Goal: Transaction & Acquisition: Obtain resource

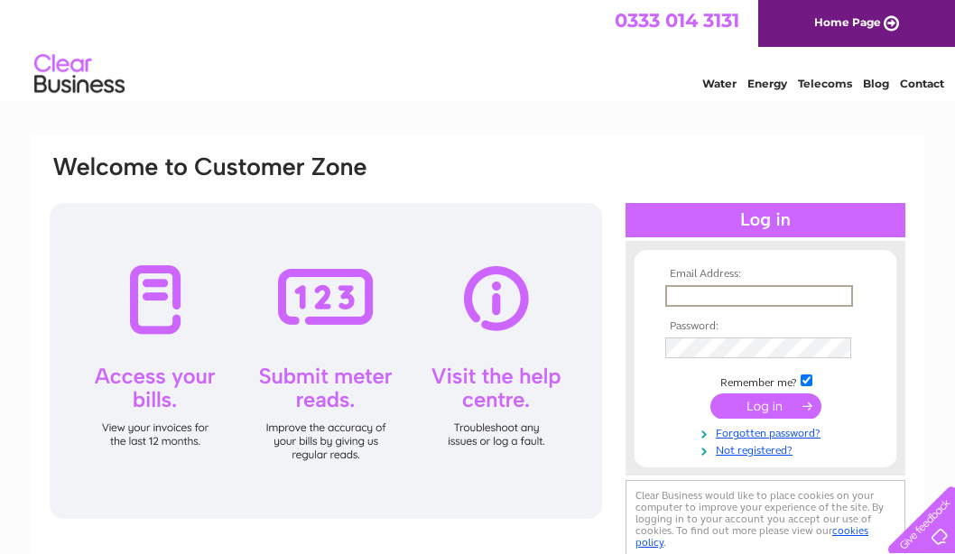
type input "[EMAIL_ADDRESS][DOMAIN_NAME]"
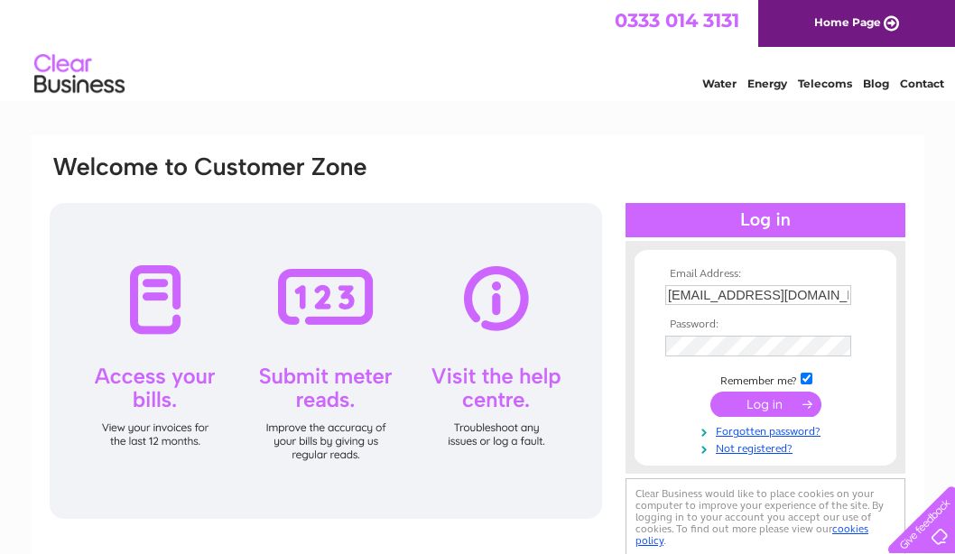
click at [772, 417] on td at bounding box center [764, 404] width 209 height 34
click at [774, 406] on input "submit" at bounding box center [765, 404] width 111 height 25
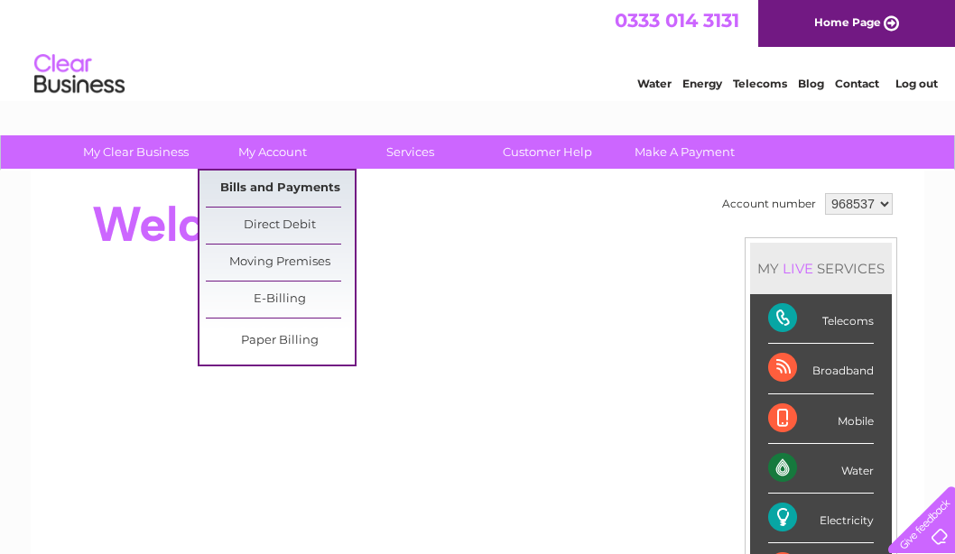
click at [278, 190] on link "Bills and Payments" at bounding box center [280, 189] width 149 height 36
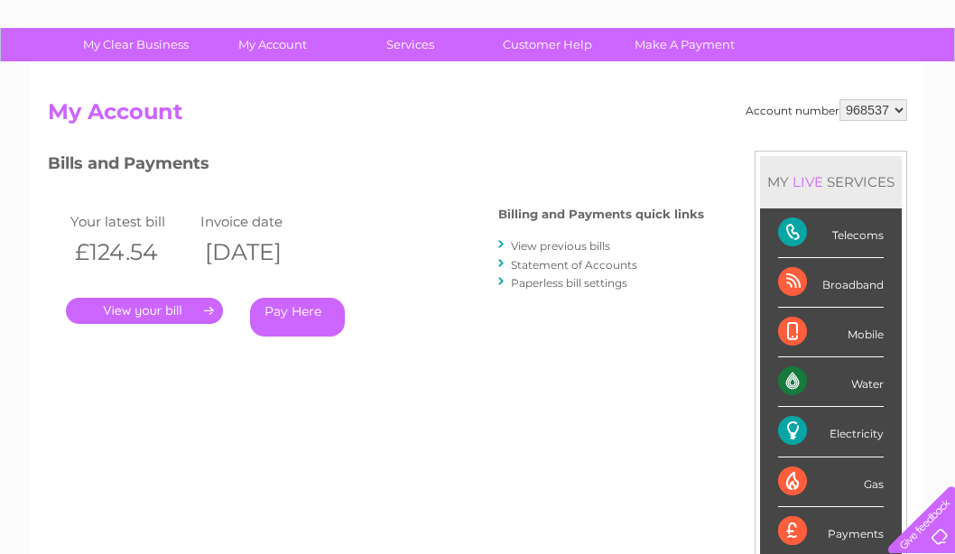
scroll to position [147, 0]
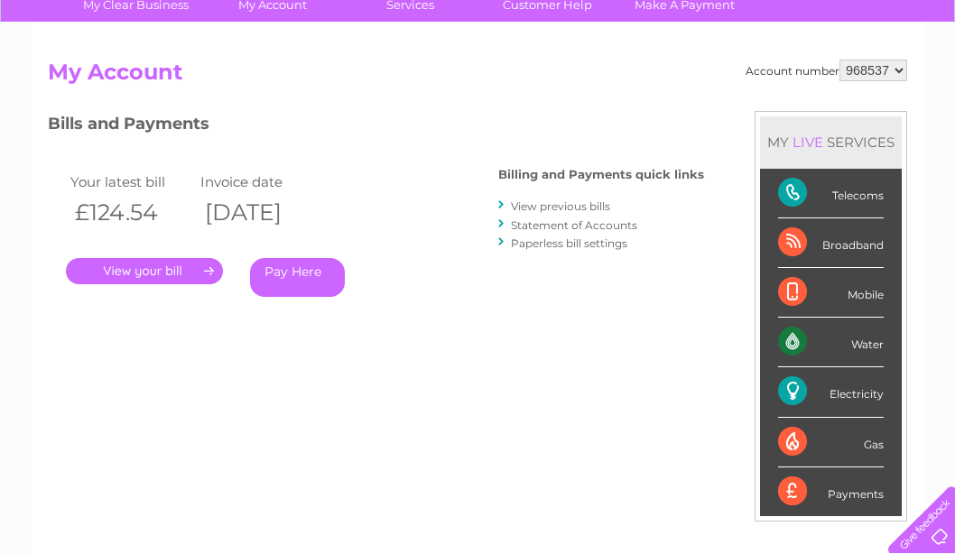
click at [547, 207] on link "View previous bills" at bounding box center [560, 206] width 99 height 14
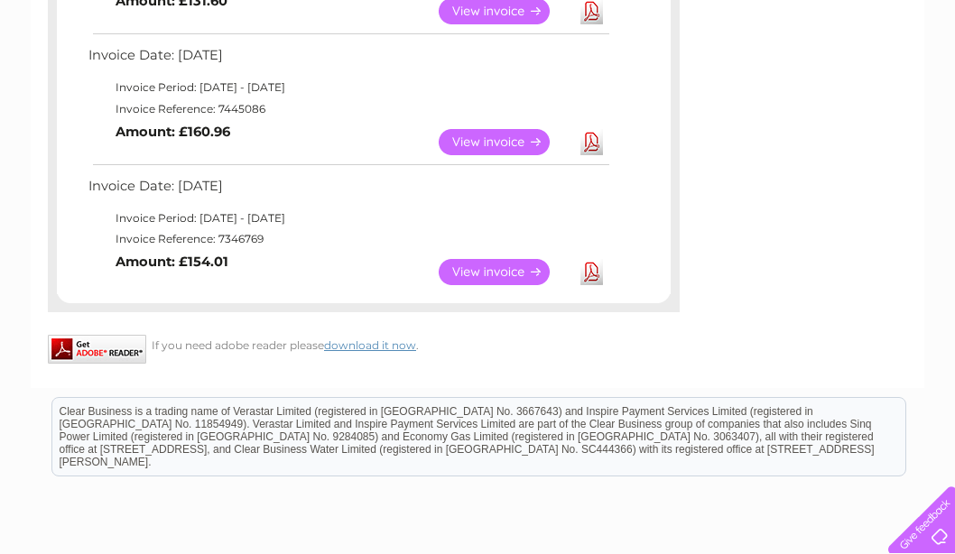
scroll to position [1207, 0]
click at [499, 259] on link "View" at bounding box center [504, 272] width 133 height 26
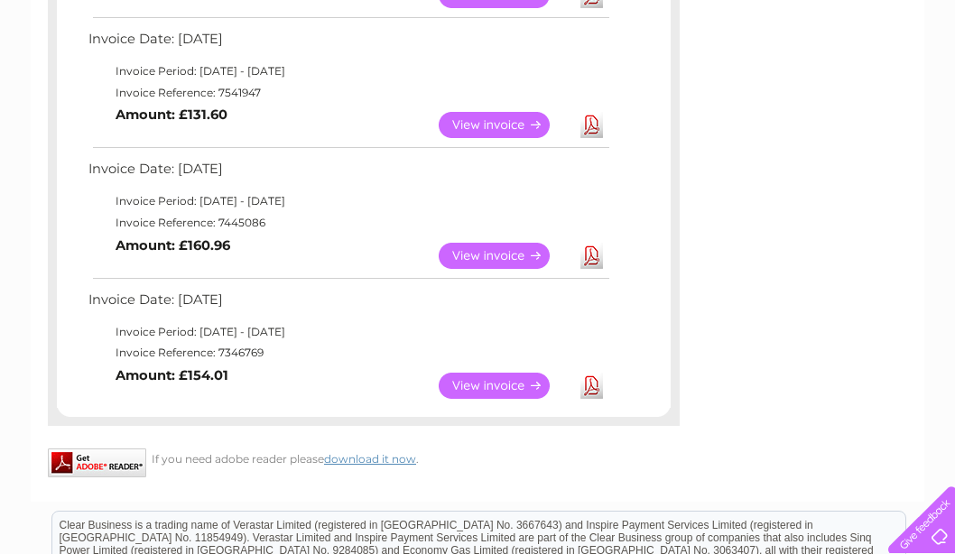
click at [593, 243] on link "Download" at bounding box center [591, 256] width 23 height 26
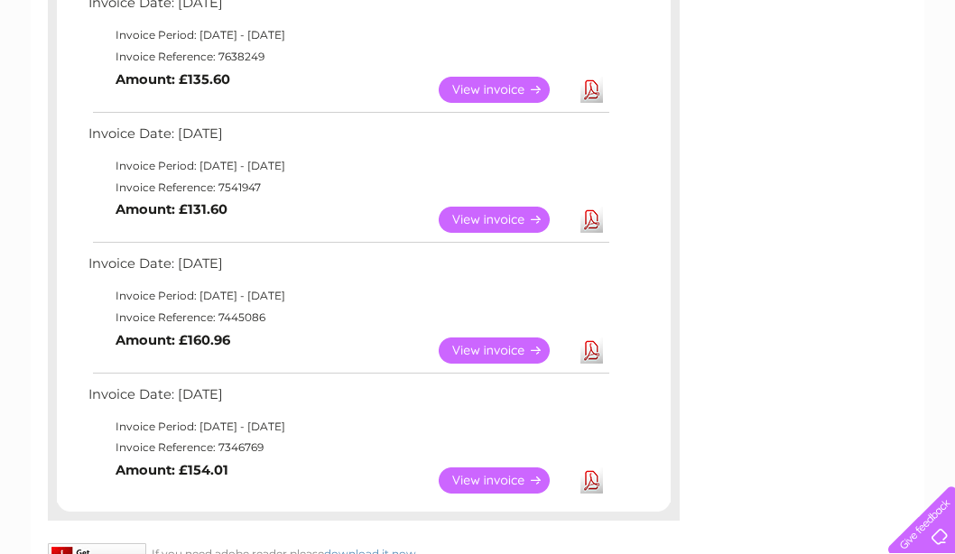
scroll to position [915, 0]
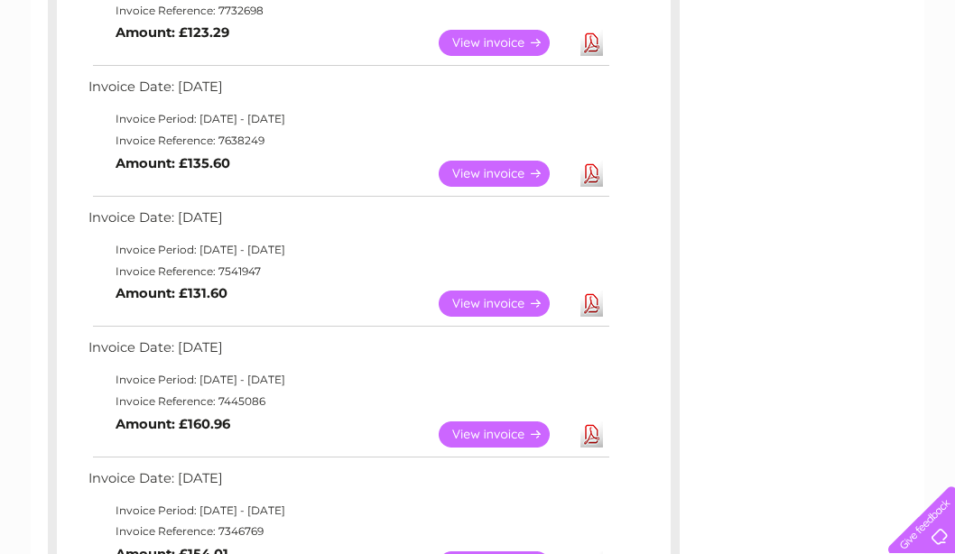
click at [586, 291] on link "Download" at bounding box center [591, 304] width 23 height 26
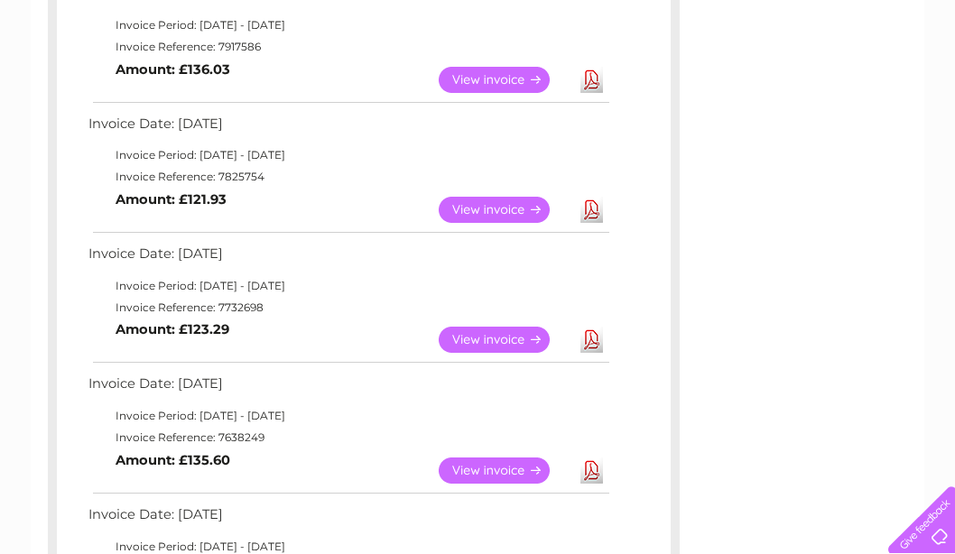
scroll to position [616, 0]
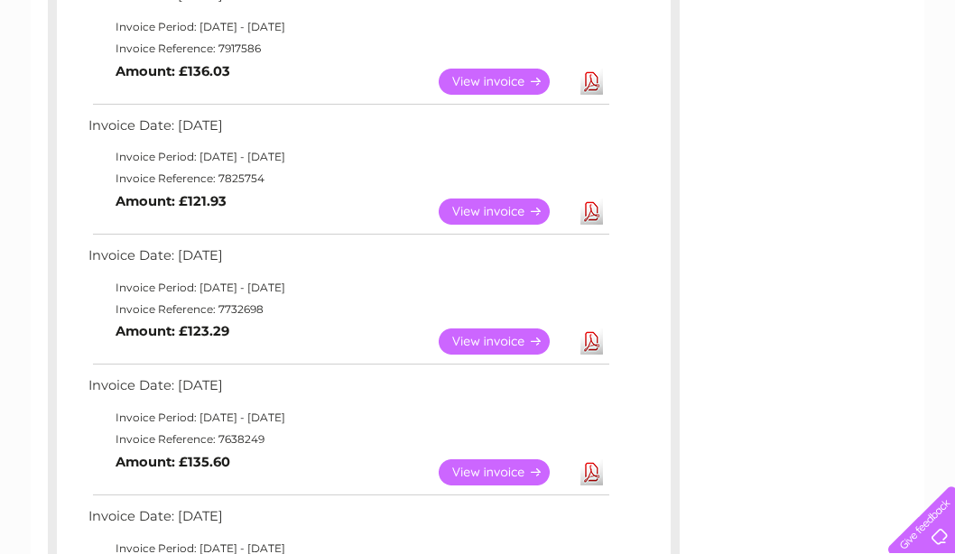
click at [588, 459] on link "Download" at bounding box center [591, 472] width 23 height 26
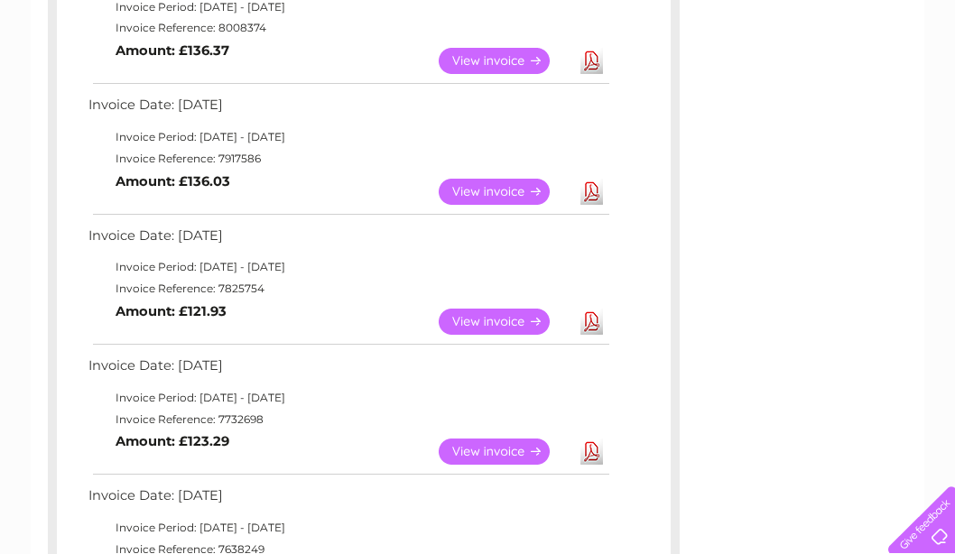
scroll to position [501, 0]
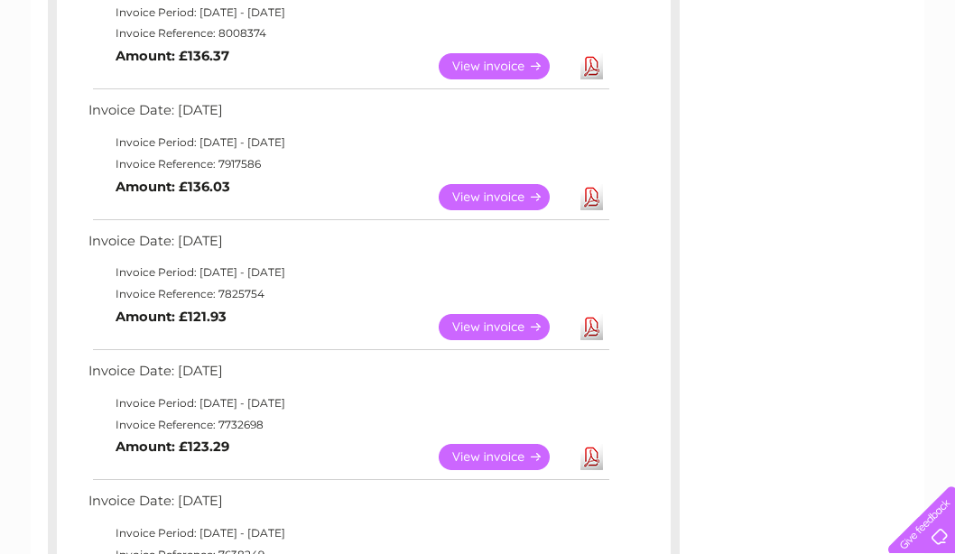
click at [588, 447] on link "Download" at bounding box center [591, 457] width 23 height 26
click at [587, 317] on link "Download" at bounding box center [591, 327] width 23 height 26
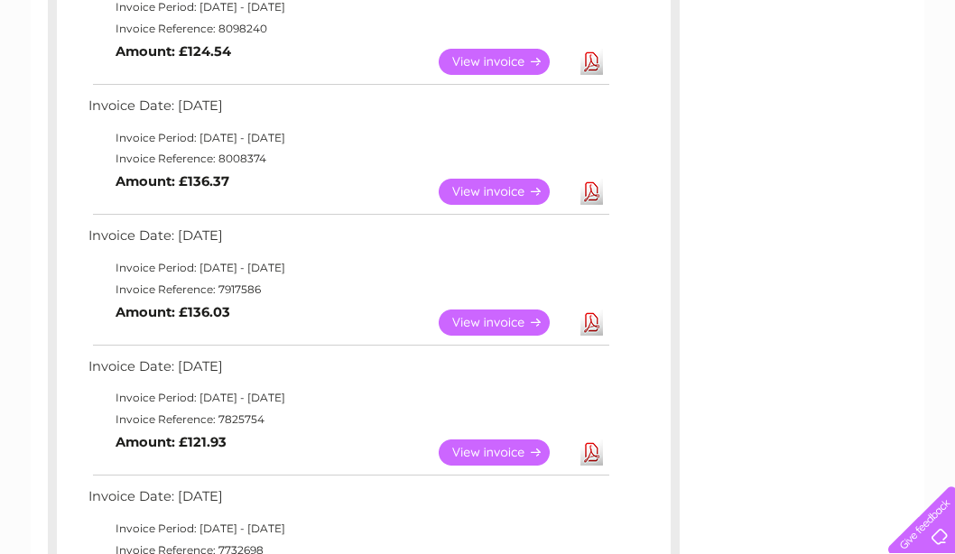
scroll to position [363, 0]
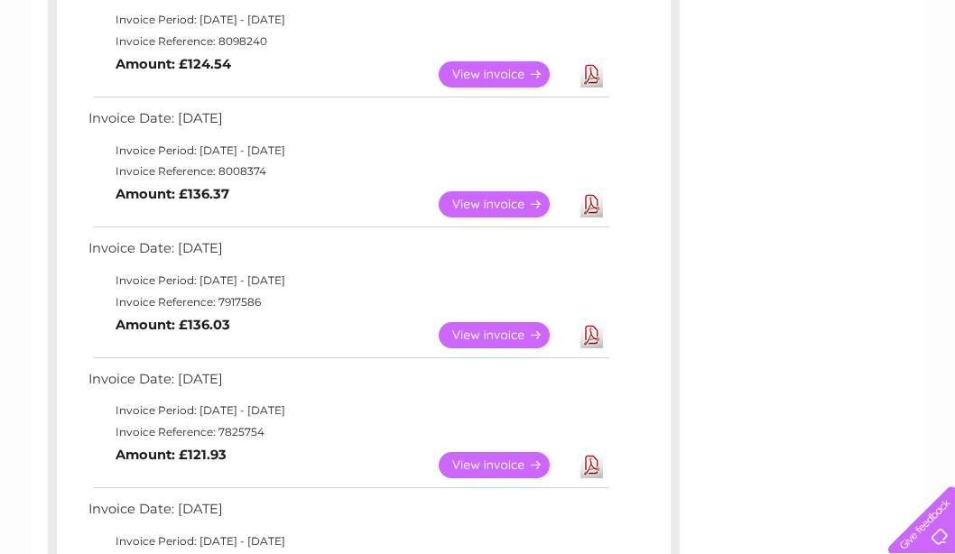
click at [590, 325] on link "Download" at bounding box center [591, 335] width 23 height 26
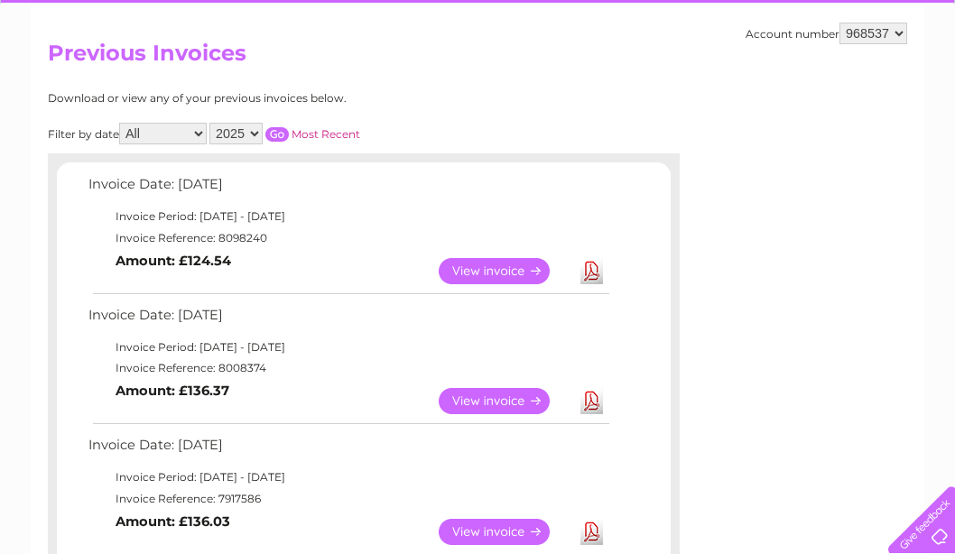
scroll to position [150, 0]
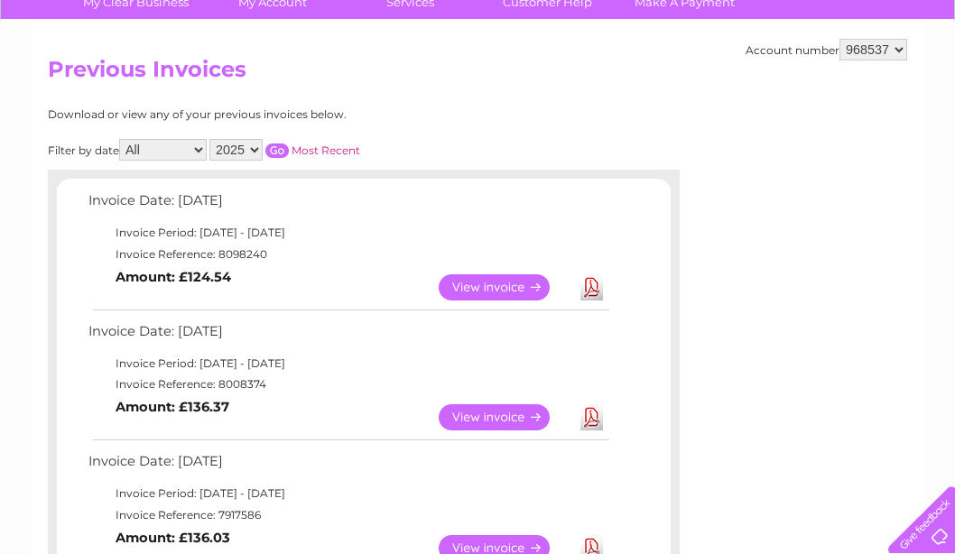
click at [589, 404] on link "Download" at bounding box center [591, 417] width 23 height 26
click at [586, 279] on link "Download" at bounding box center [591, 287] width 23 height 26
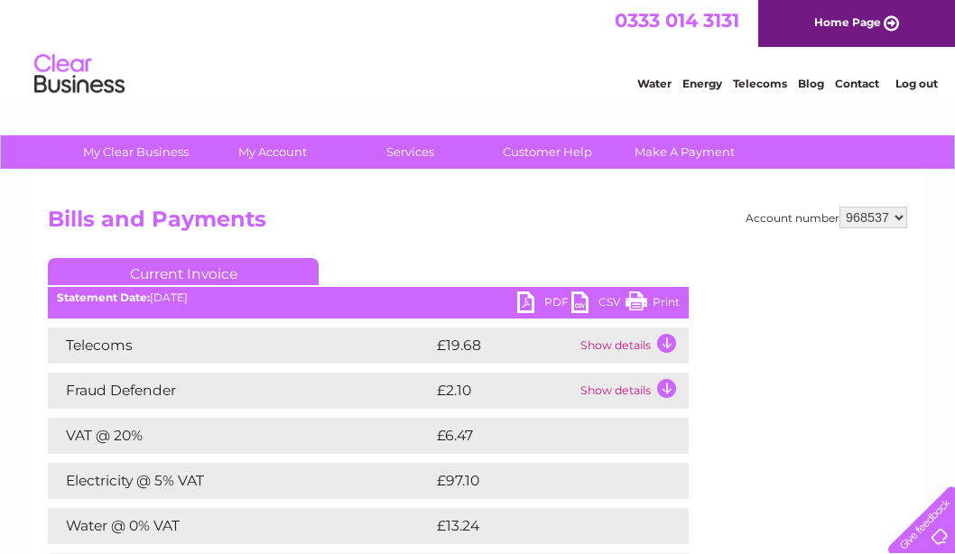
click at [543, 307] on link "PDF" at bounding box center [544, 304] width 54 height 26
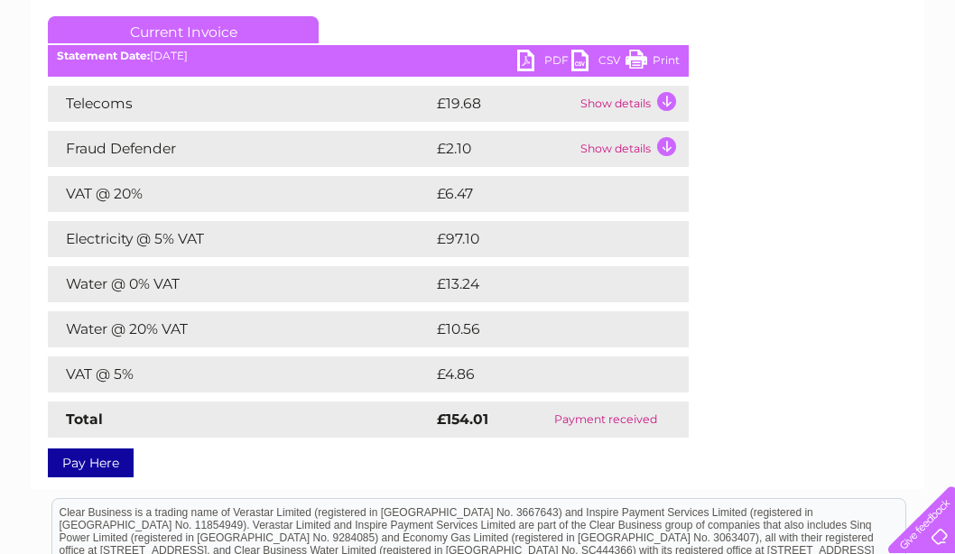
scroll to position [244, 0]
